Goal: Task Accomplishment & Management: Manage account settings

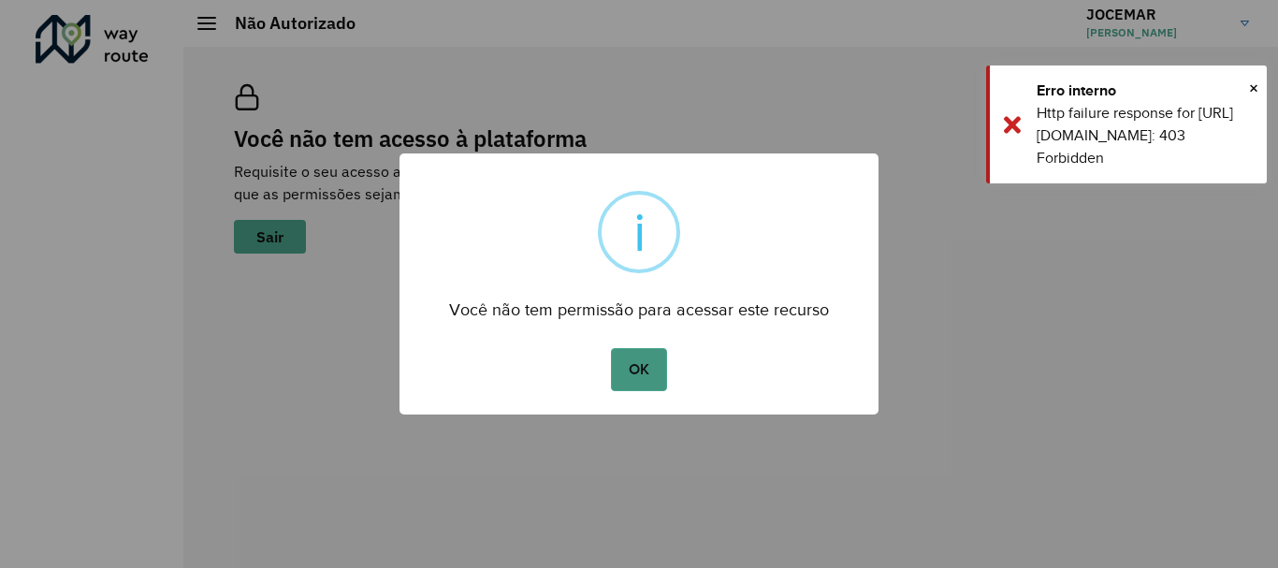
click at [649, 371] on button "OK" at bounding box center [638, 369] width 55 height 43
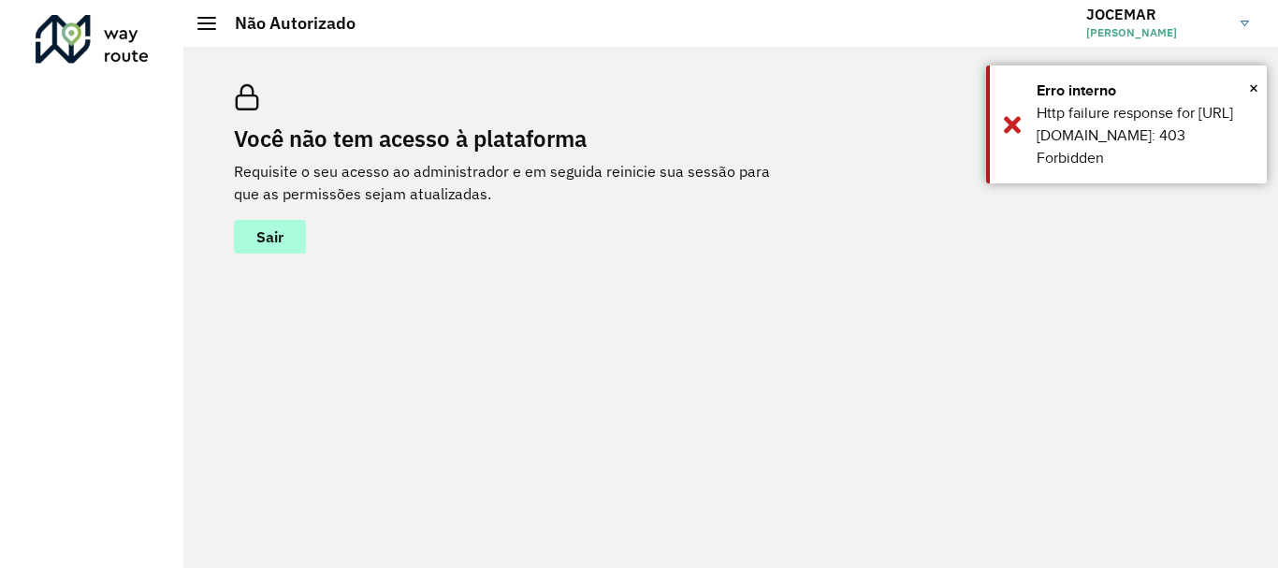
click at [278, 239] on span "Sair" at bounding box center [269, 236] width 27 height 15
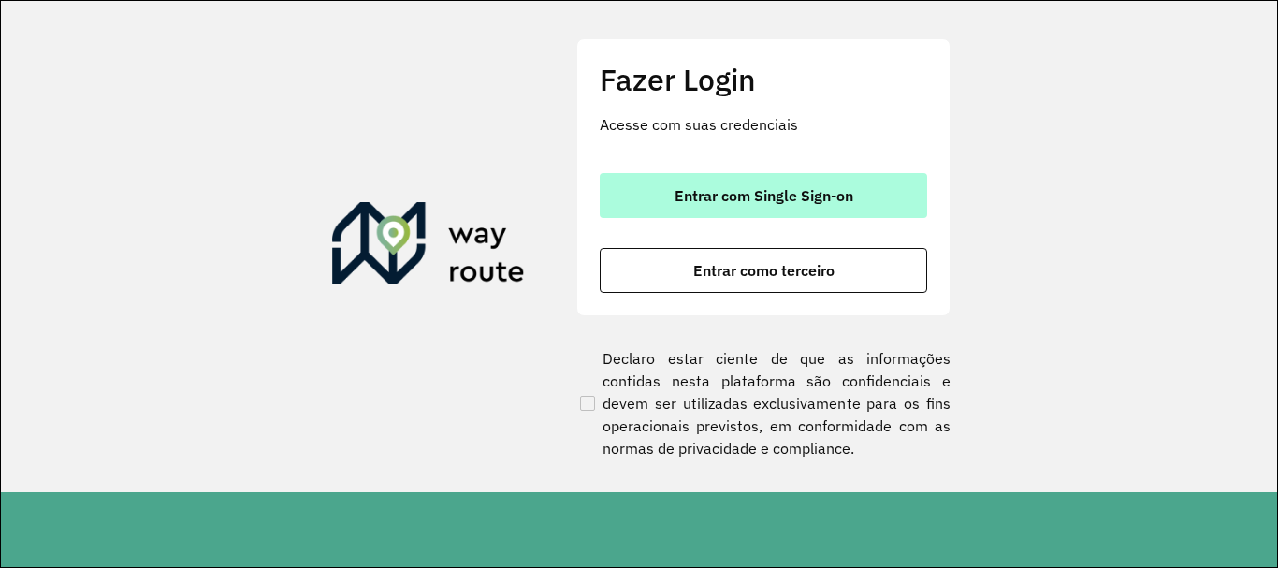
click at [735, 182] on button "Entrar com Single Sign-on" at bounding box center [763, 195] width 327 height 45
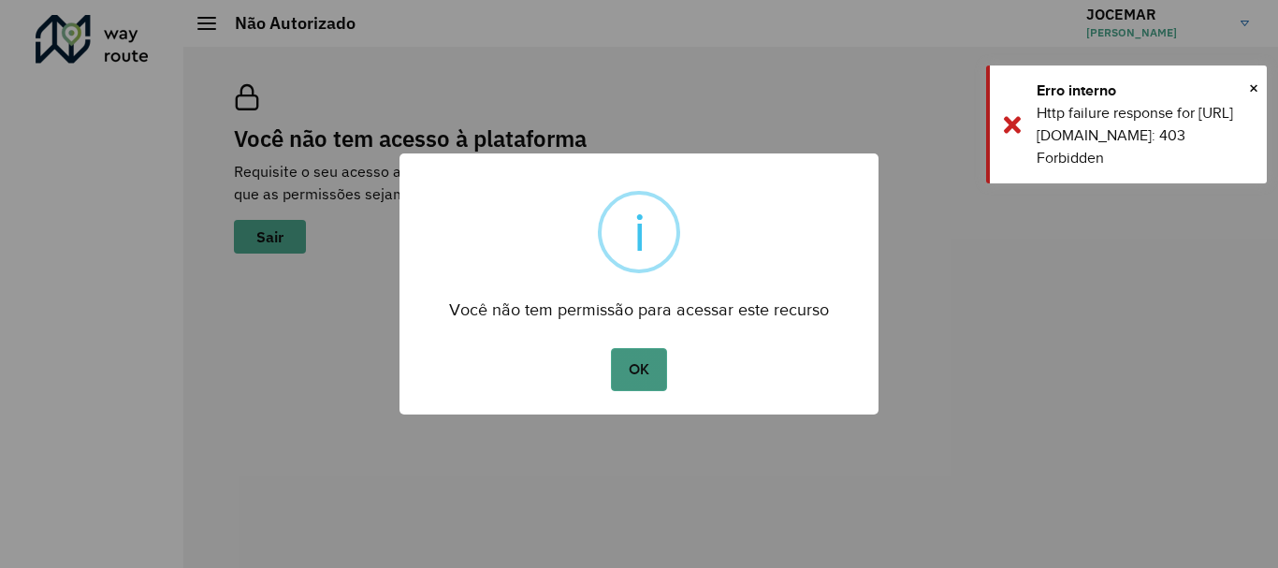
click at [612, 378] on button "OK" at bounding box center [638, 369] width 55 height 43
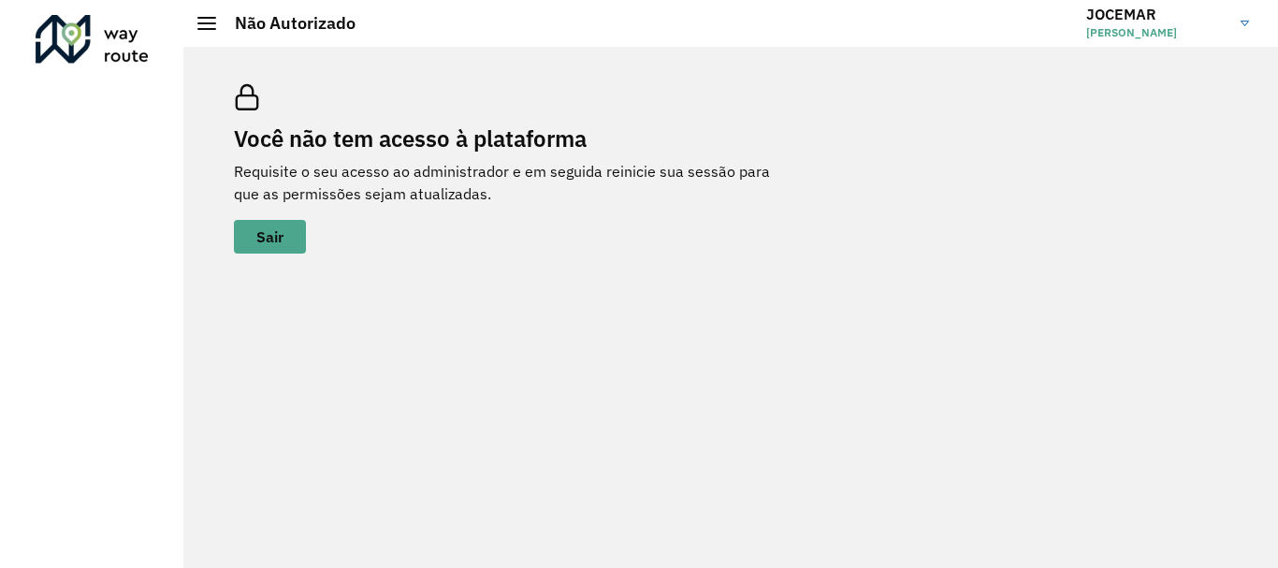
click at [1242, 22] on img at bounding box center [1244, 24] width 8 height 6
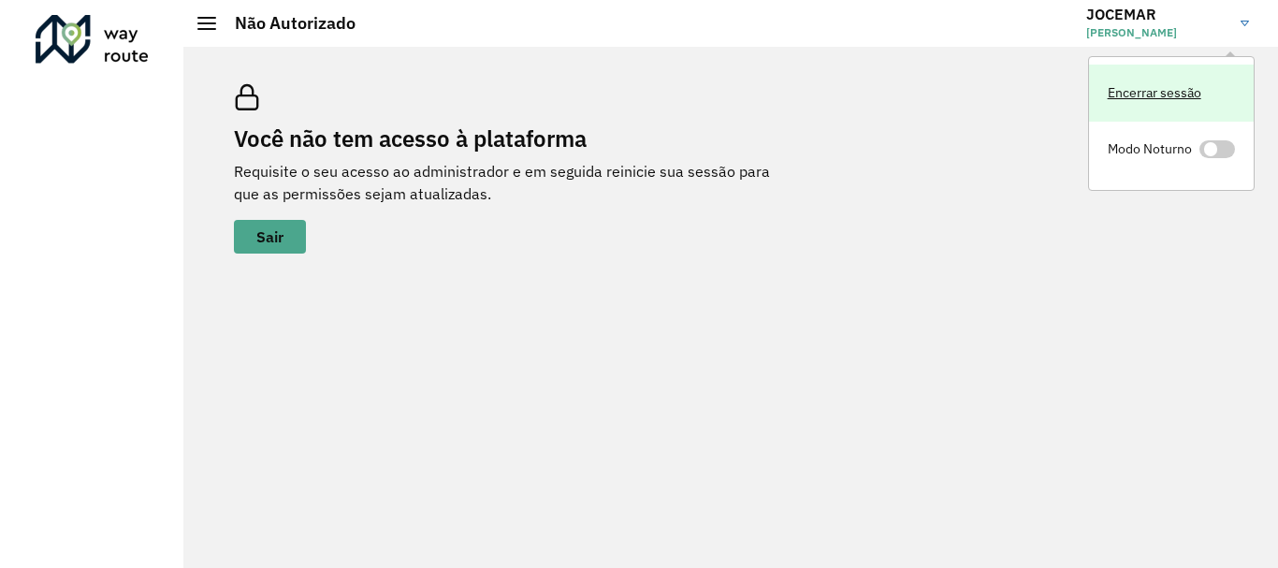
click at [1192, 94] on link "Encerrar sessão" at bounding box center [1171, 93] width 165 height 57
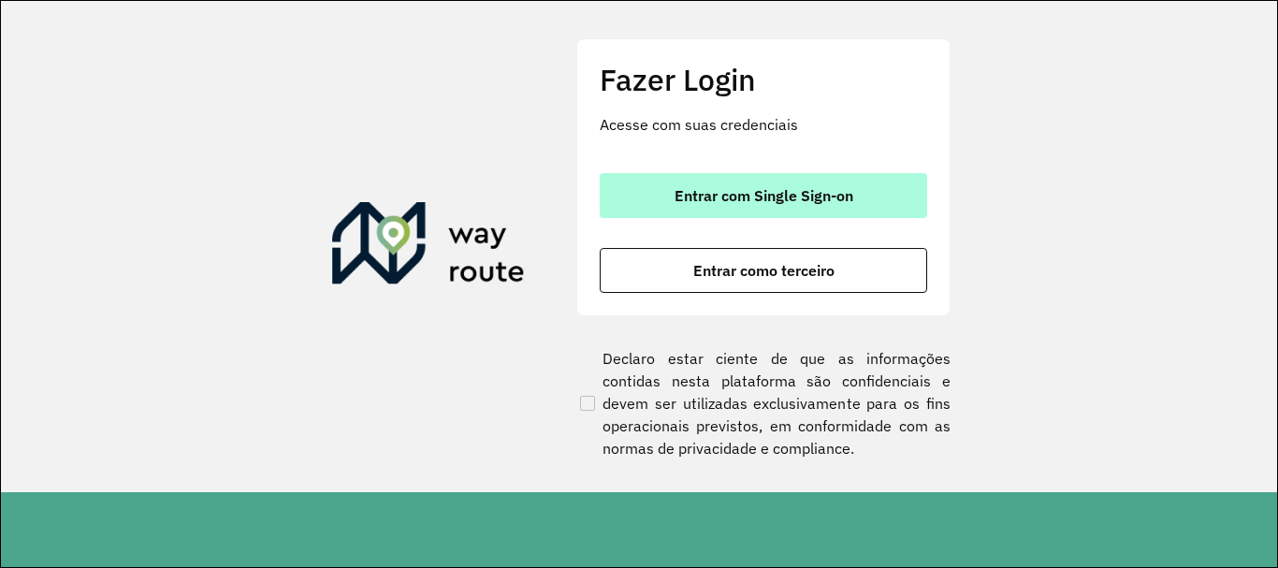
click at [776, 196] on span "Entrar com Single Sign-on" at bounding box center [763, 195] width 179 height 15
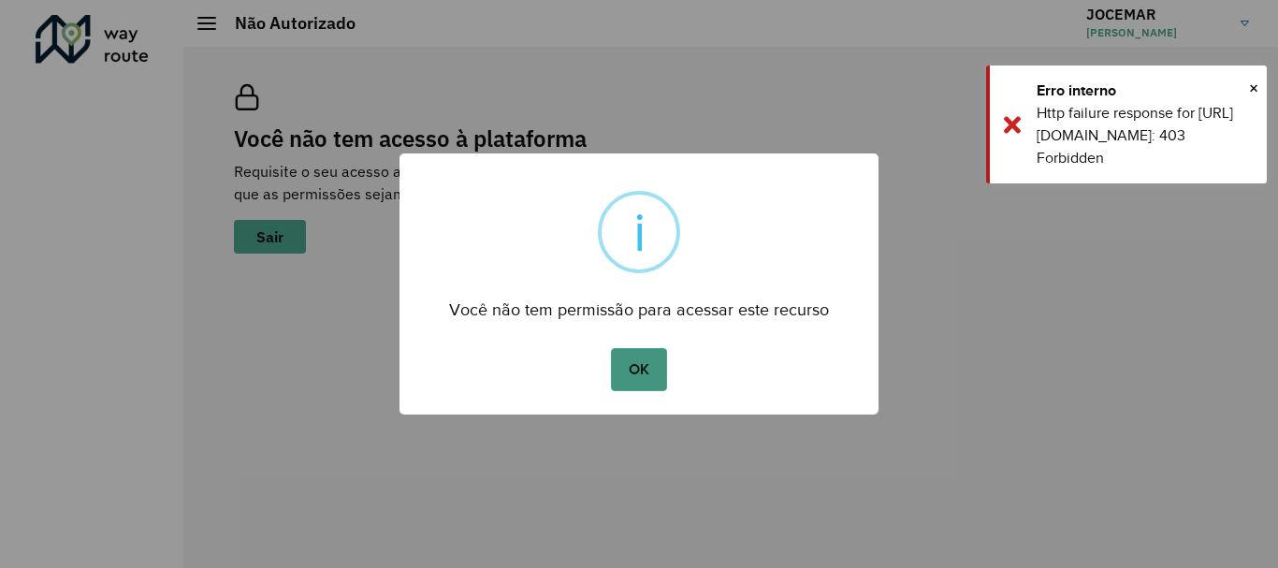
click at [626, 361] on button "OK" at bounding box center [638, 369] width 55 height 43
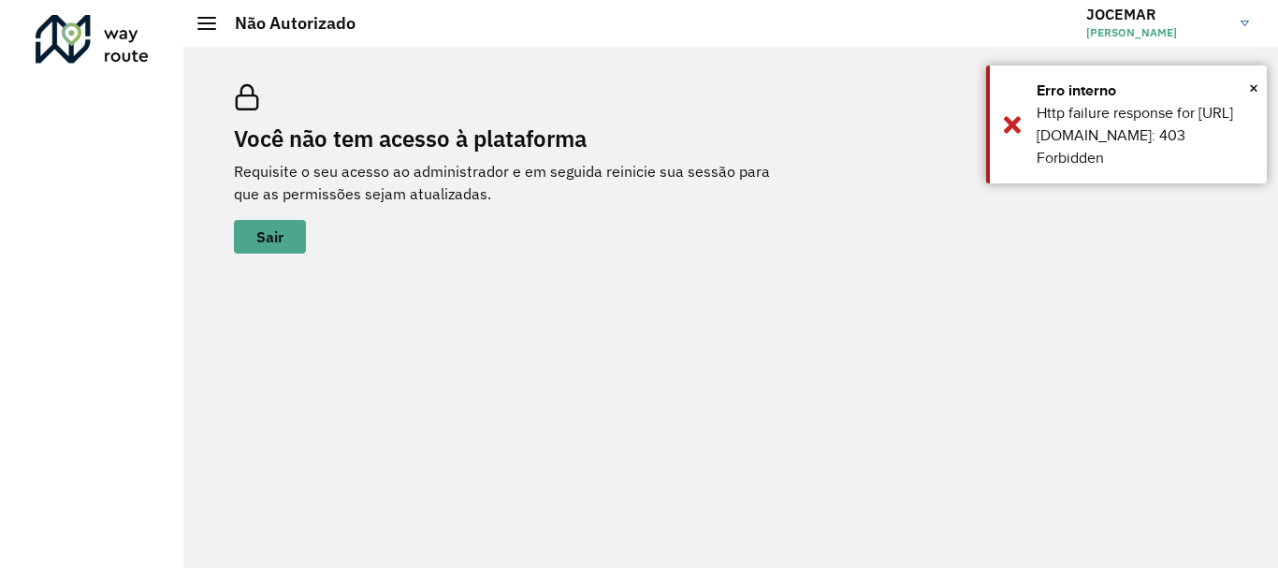
click at [1243, 11] on link "JOCEMAR [PERSON_NAME]" at bounding box center [1174, 23] width 177 height 49
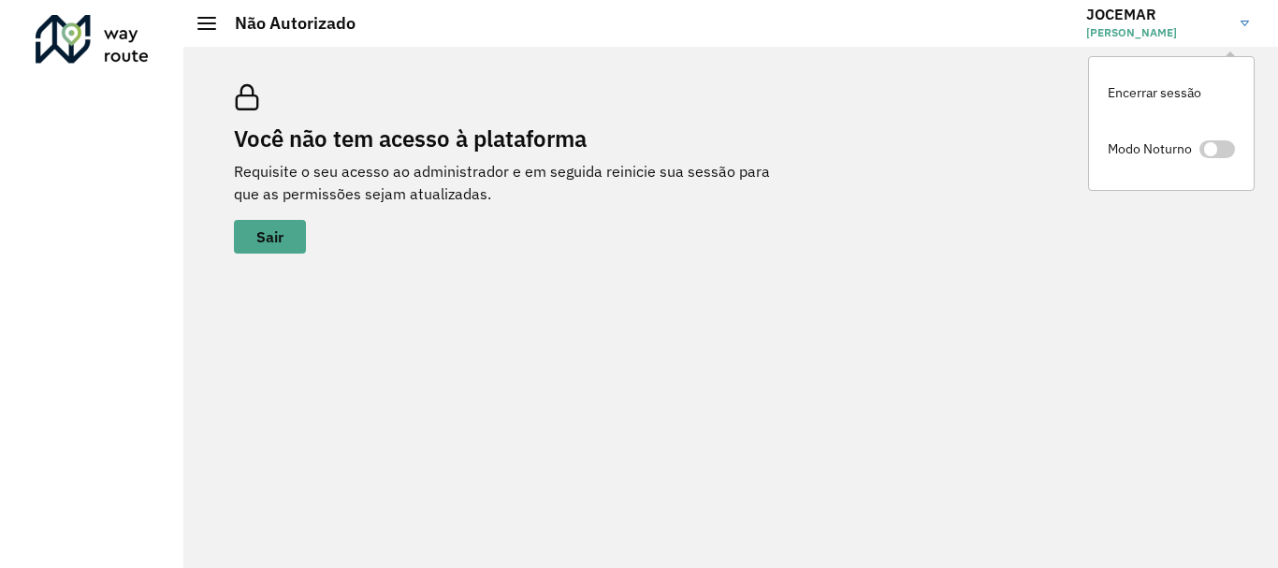
click at [1213, 27] on span "JOCEMAR MACEDO TRISCH" at bounding box center [1156, 32] width 140 height 17
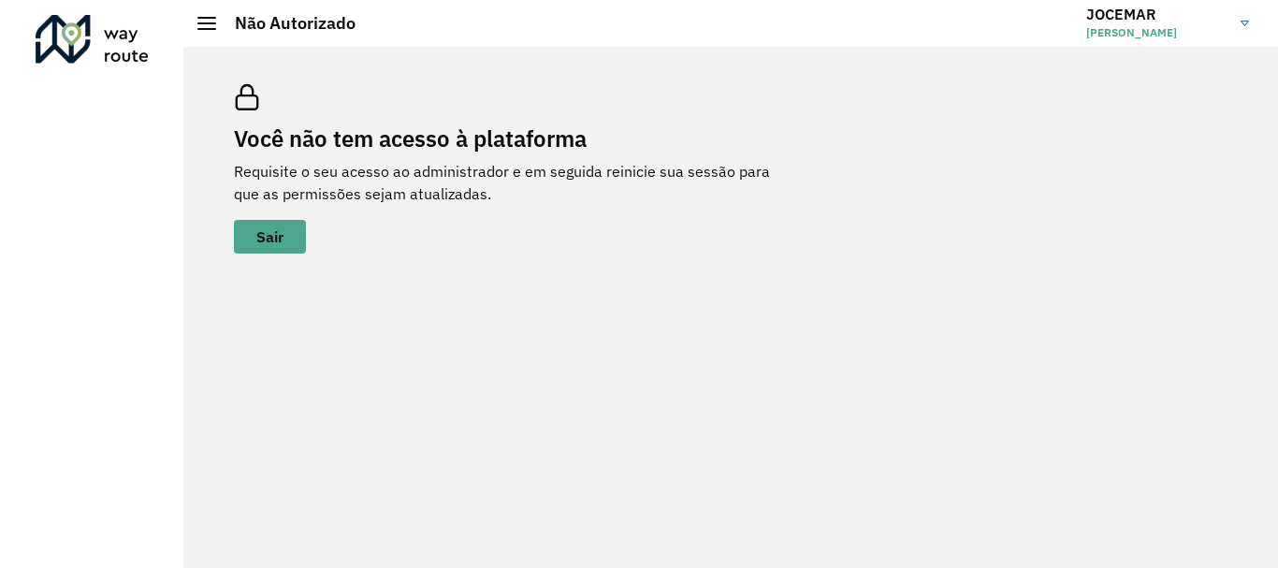
click at [1230, 24] on link "JOCEMAR JOCEMAR MACEDO TRISCH" at bounding box center [1174, 23] width 177 height 49
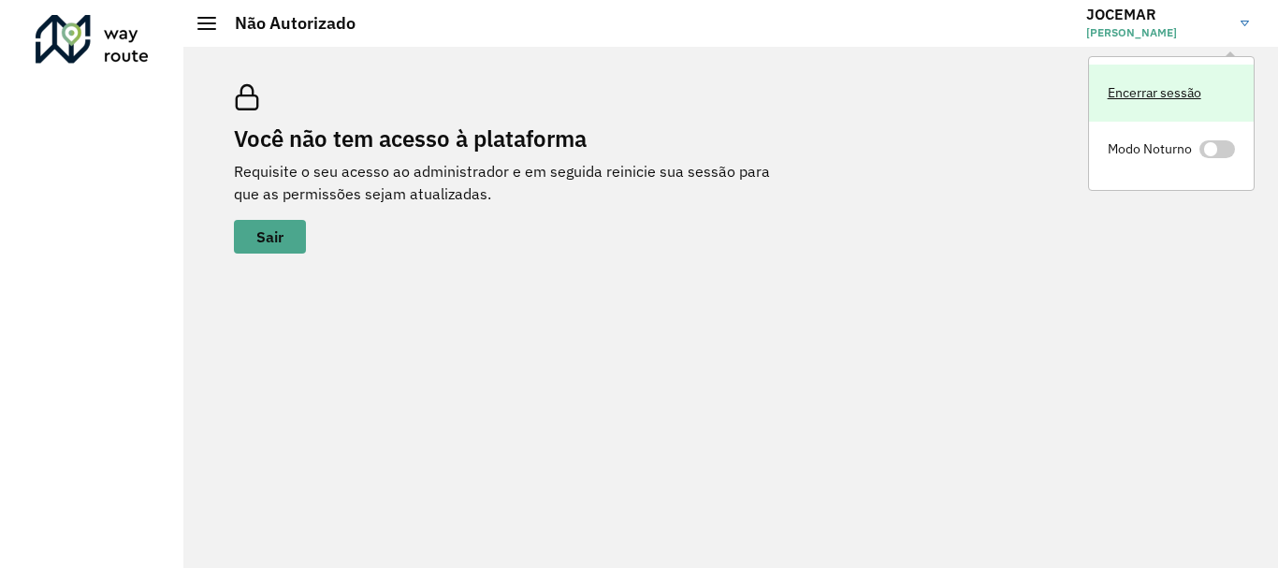
click at [1163, 102] on link "Encerrar sessão" at bounding box center [1171, 93] width 165 height 57
